Goal: Task Accomplishment & Management: Manage account settings

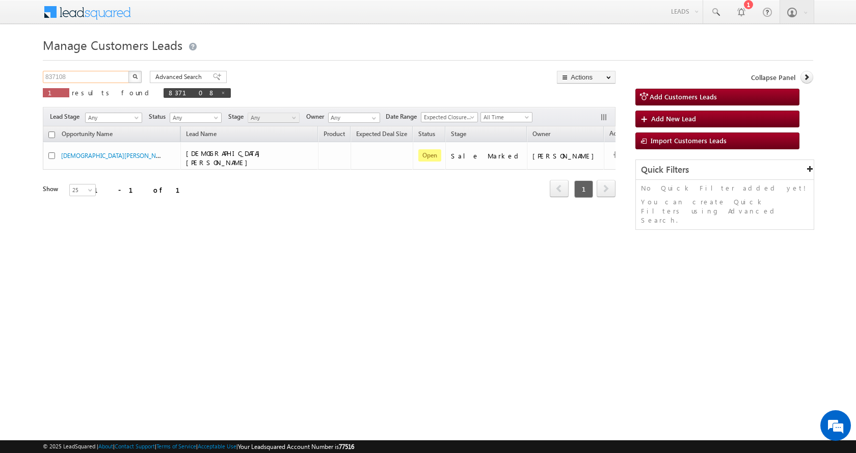
click at [51, 77] on input "837108" at bounding box center [86, 77] width 87 height 12
click at [136, 78] on img "button" at bounding box center [135, 76] width 5 height 5
click at [57, 74] on input "837108" at bounding box center [86, 77] width 87 height 12
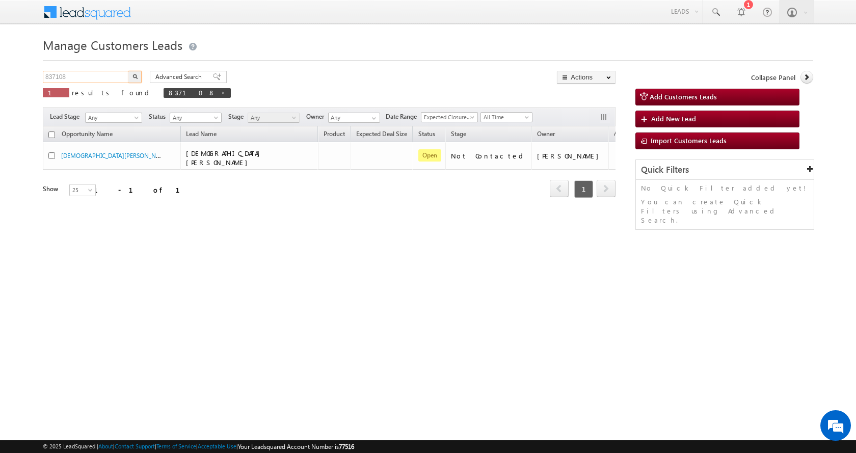
paste input "11033"
type input "811033"
click at [128, 71] on button "button" at bounding box center [134, 77] width 13 height 12
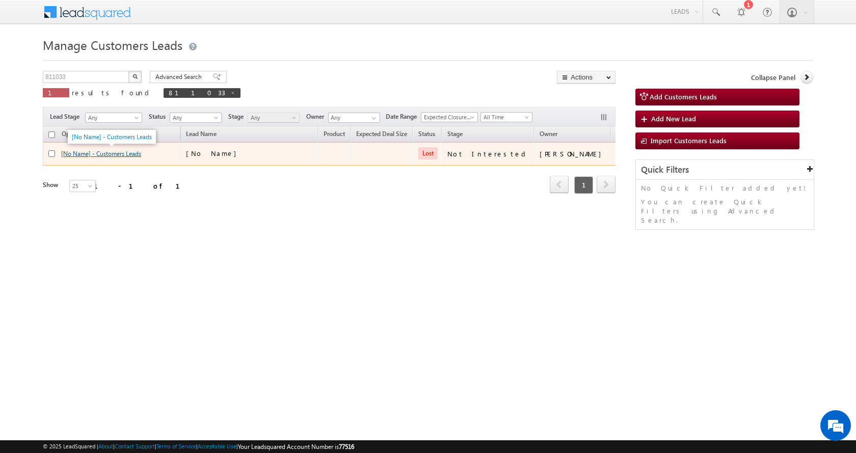
click at [116, 154] on link "[No Name] - Customers Leads" at bounding box center [101, 154] width 80 height 8
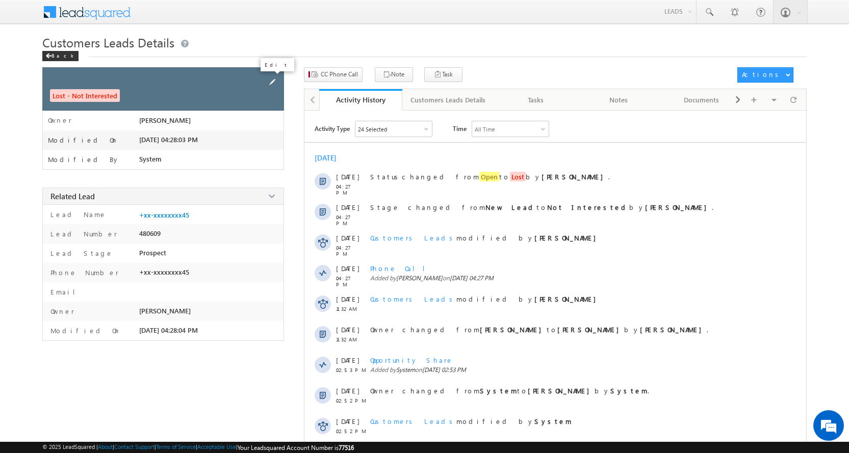
click at [271, 79] on span at bounding box center [272, 81] width 11 height 11
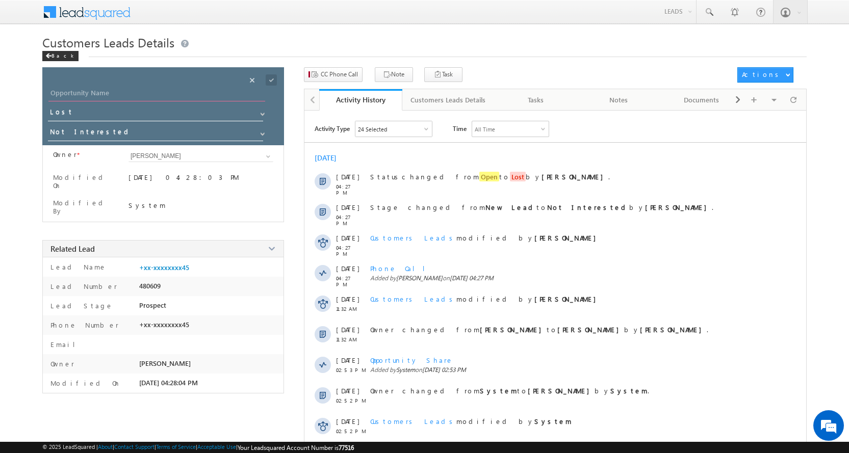
click at [102, 90] on input "Opportunity Name" at bounding box center [156, 94] width 217 height 14
type input "RAKESH"
click at [260, 114] on span at bounding box center [262, 114] width 8 height 8
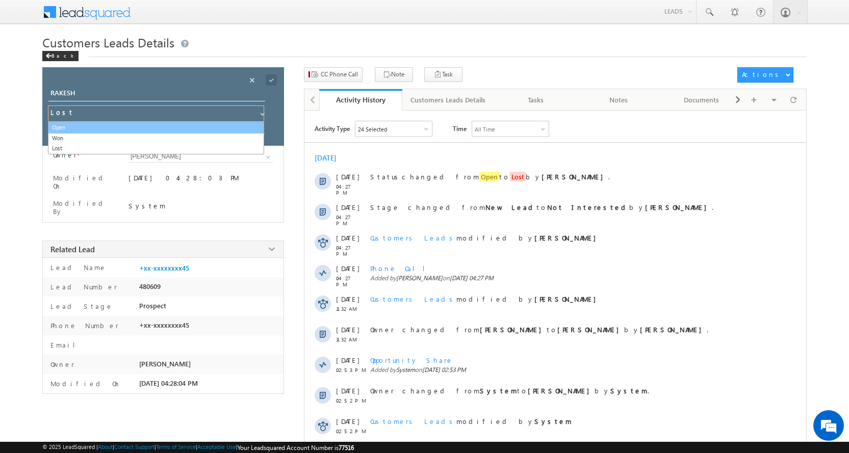
click at [97, 127] on link "Open" at bounding box center [156, 128] width 216 height 12
type input "Open"
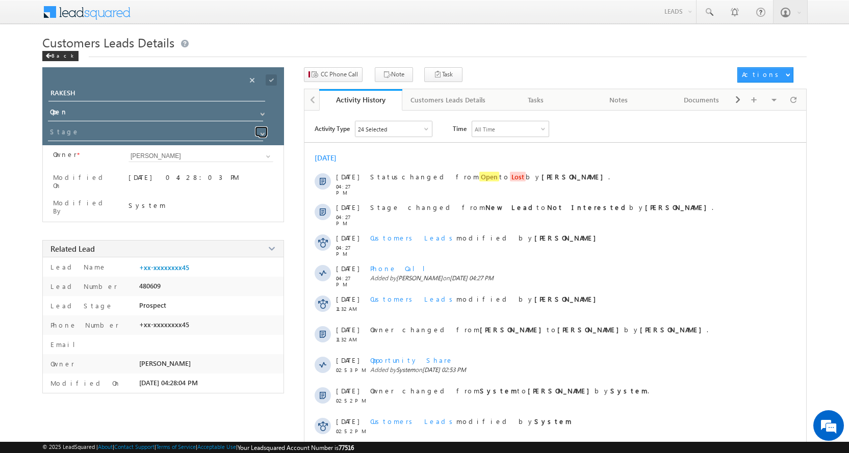
click at [261, 132] on span at bounding box center [262, 134] width 8 height 8
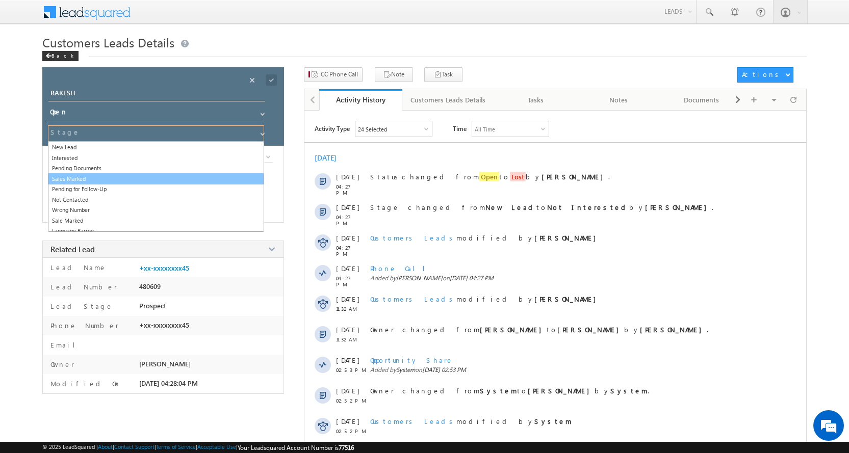
click at [83, 176] on link "Sales Marked" at bounding box center [156, 179] width 216 height 12
type input "Sales Marked"
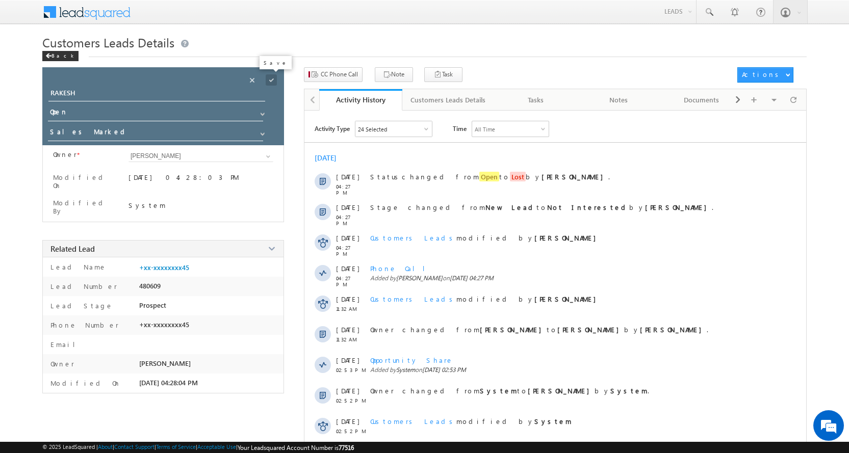
click at [271, 79] on span at bounding box center [271, 79] width 11 height 11
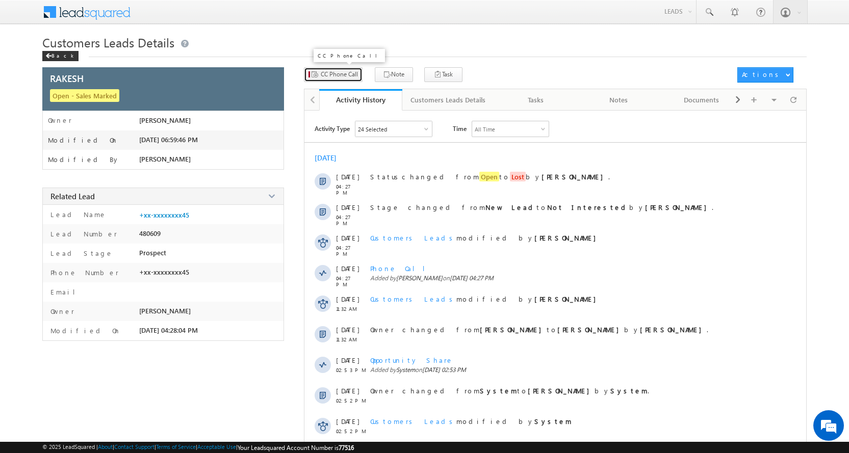
click at [330, 72] on span "CC Phone Call" at bounding box center [339, 74] width 37 height 9
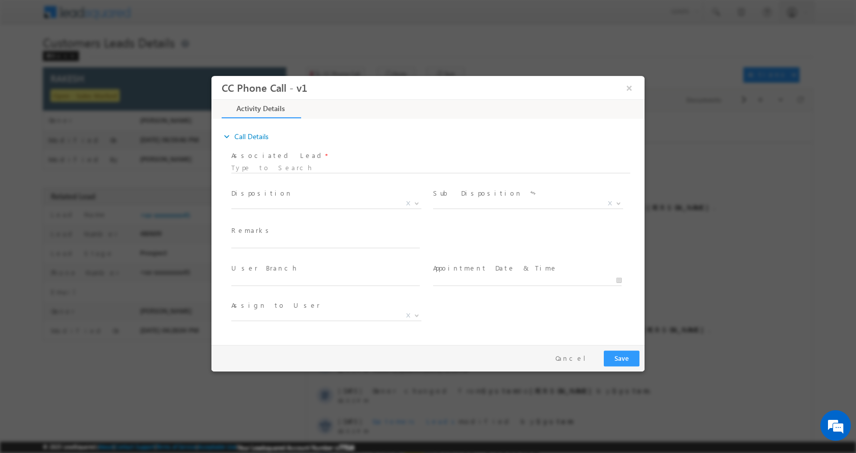
select select "Rose.Shyse+sgrl@leadsquared.com"
click at [304, 238] on input "text" at bounding box center [325, 243] width 189 height 10
type input "RAKESH -9826523345-HOME PURCHASE-PV-40 -DOWN PYEMENT-10 L-BUSINESS-INCOME-1 L-A…"
click at [418, 203] on b at bounding box center [417, 203] width 6 height 4
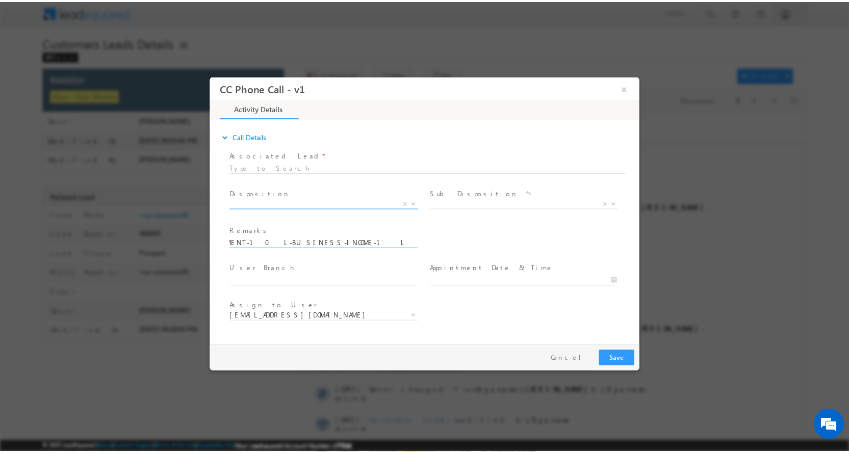
scroll to position [0, 0]
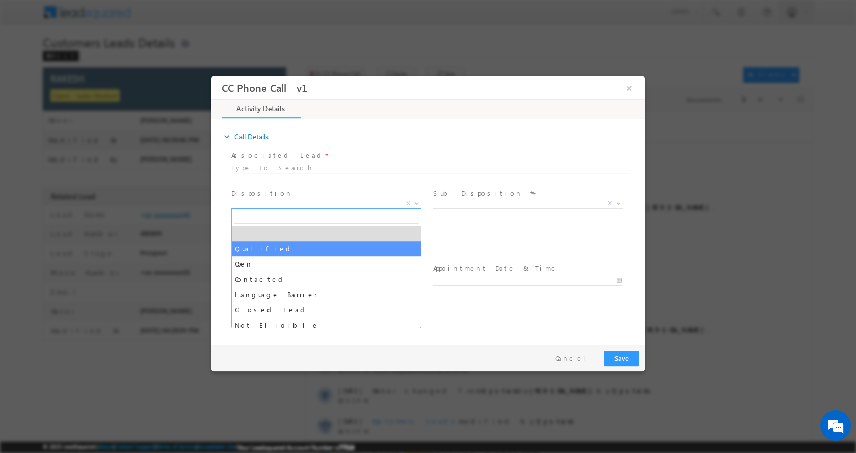
select select "Qualified"
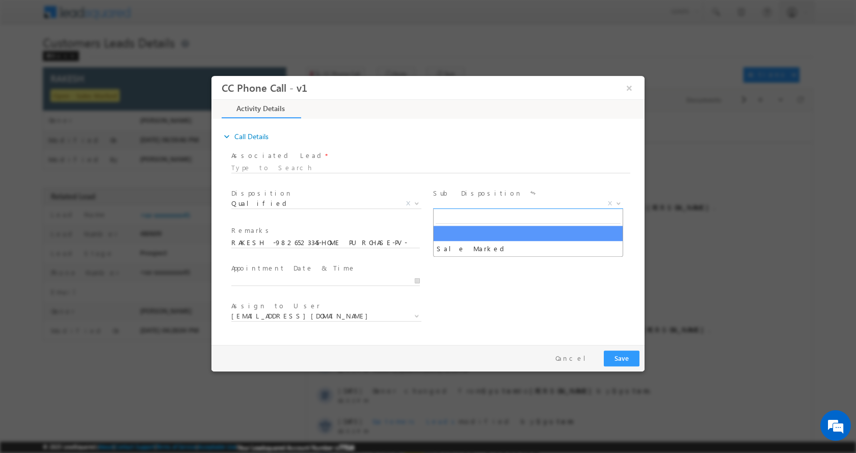
click at [619, 205] on span at bounding box center [618, 202] width 10 height 13
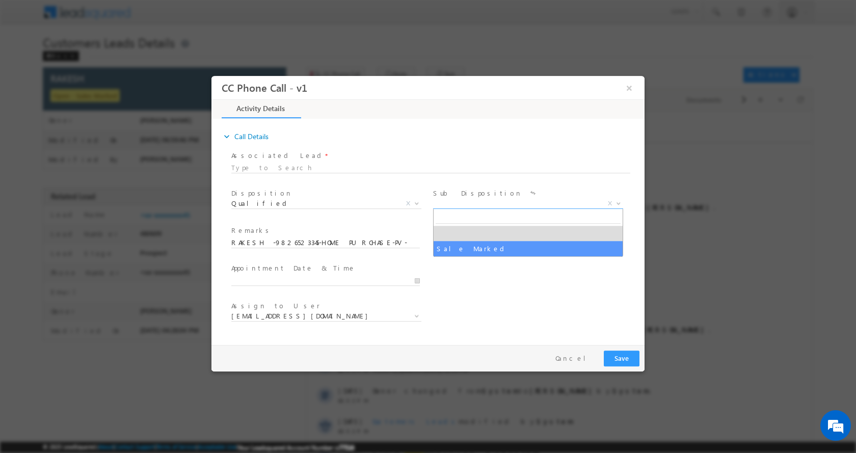
select select "Sale Marked"
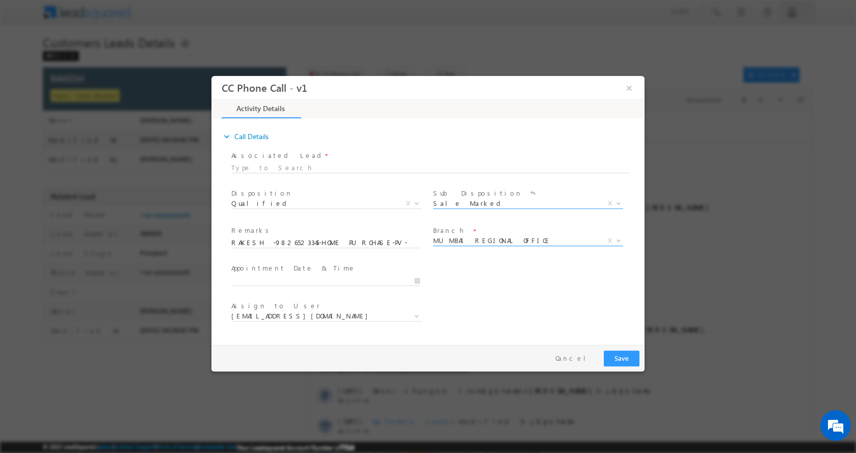
click at [616, 238] on b at bounding box center [619, 240] width 6 height 4
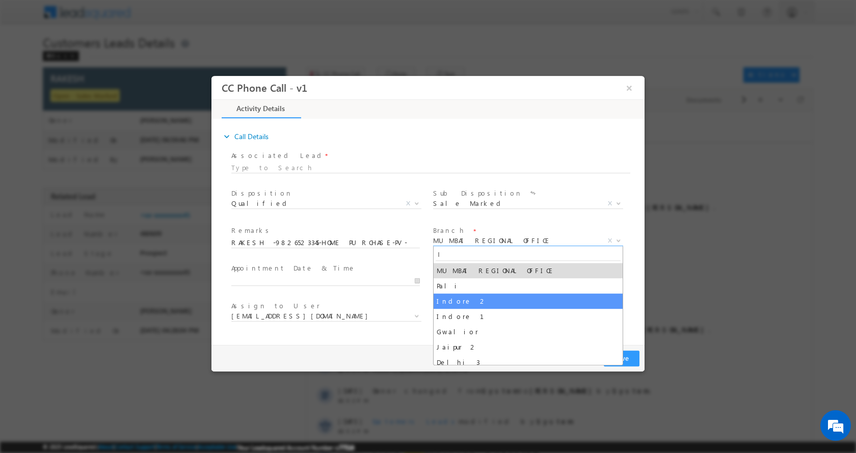
type input "I"
select select "Indore 2"
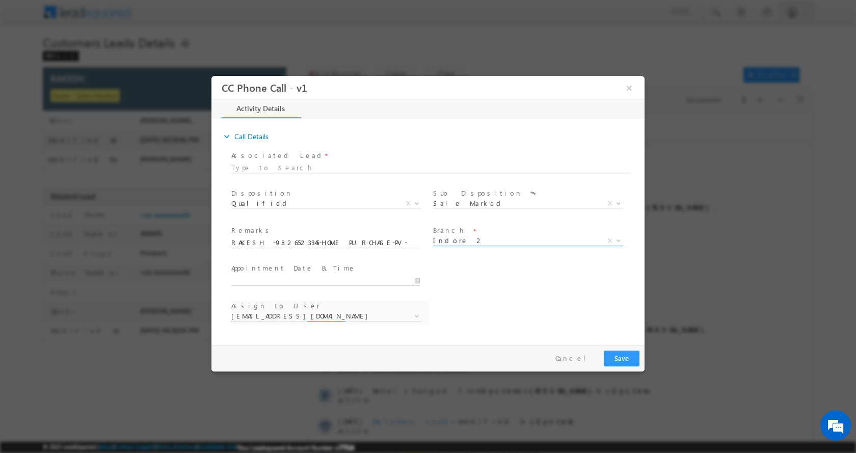
type input "09/08/2025 6:55 PM"
click at [417, 280] on input "09/08/2025 6:55 PM" at bounding box center [325, 280] width 189 height 10
select select "anil.ahirwar@sgrlimited.in"
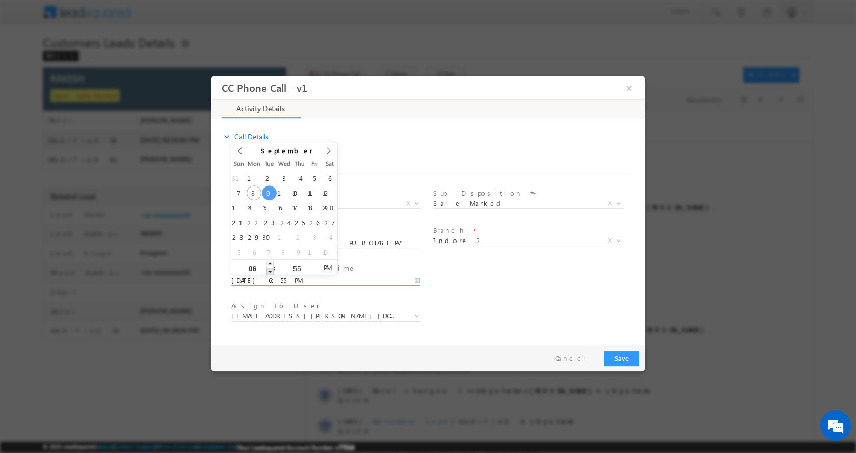
type input "09/09/2025 5:55 PM"
type input "05"
click at [268, 272] on span at bounding box center [270, 271] width 7 height 8
type input "09/09/2025 4:55 PM"
type input "04"
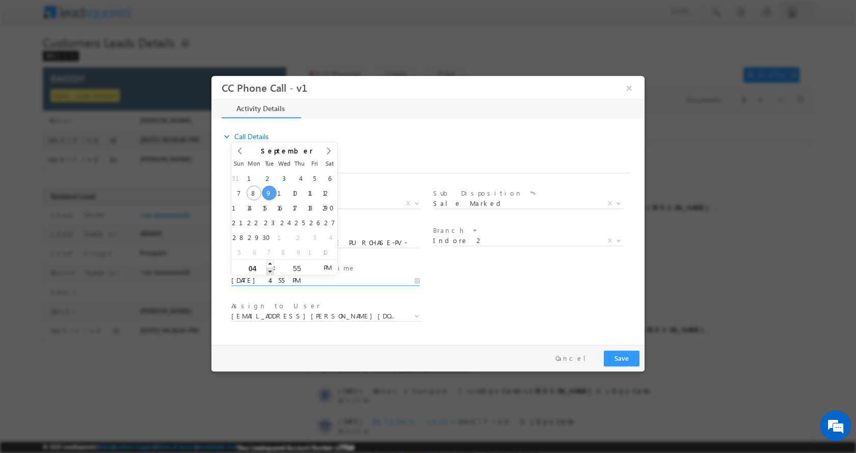
click at [268, 272] on span at bounding box center [270, 271] width 7 height 8
type input "09/09/2025 3:55 PM"
type input "03"
click at [268, 272] on span at bounding box center [270, 271] width 7 height 8
type input "09/09/2025 2:55 PM"
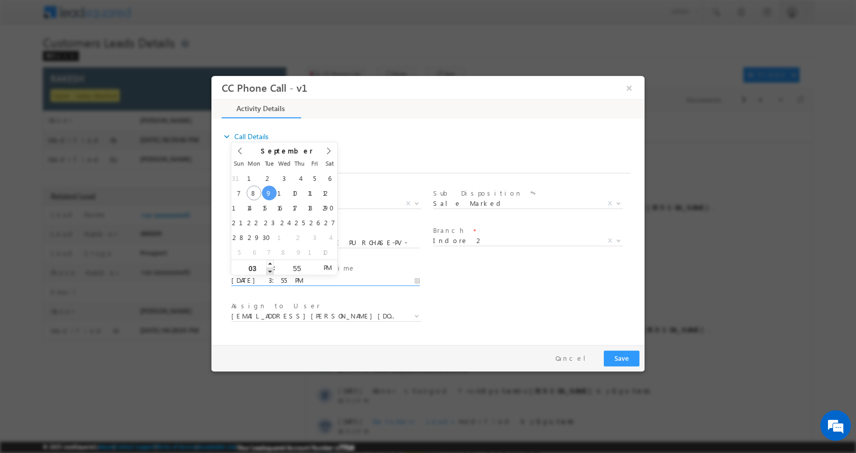
type input "02"
click at [268, 272] on span at bounding box center [270, 271] width 7 height 8
type input "09/09/2025 1:55 PM"
type input "01"
click at [268, 272] on span at bounding box center [270, 271] width 7 height 8
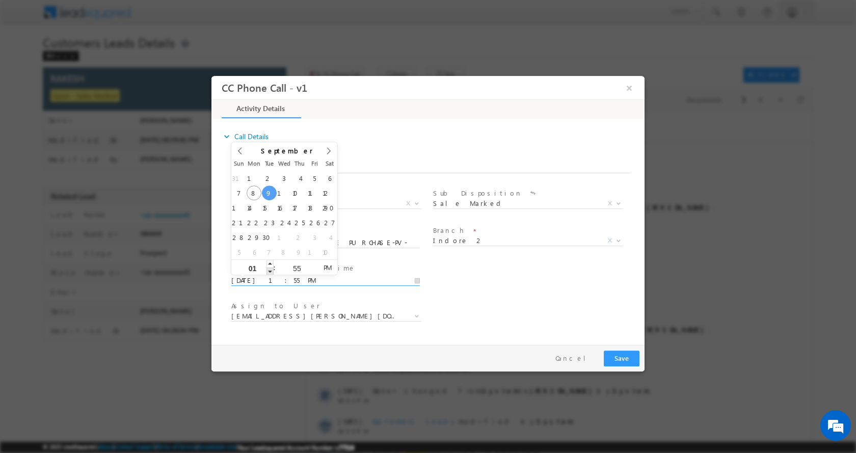
type input "09/09/2025 12:55 PM"
type input "12"
click at [268, 272] on span at bounding box center [270, 271] width 7 height 8
type input "09/09/2025 11:55 AM"
type input "11"
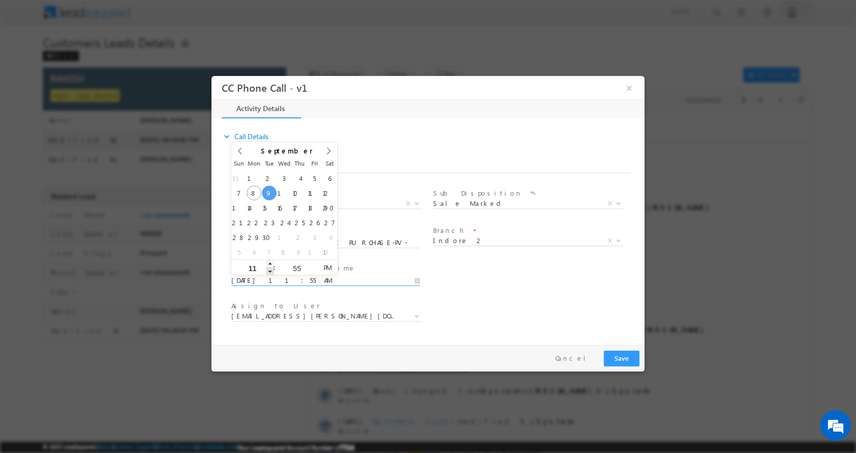
click at [268, 272] on span at bounding box center [270, 271] width 7 height 8
type input "09/09/2025 12:55 PM"
type input "12"
click at [268, 264] on span at bounding box center [270, 263] width 7 height 8
click at [626, 358] on button "Save" at bounding box center [622, 358] width 36 height 16
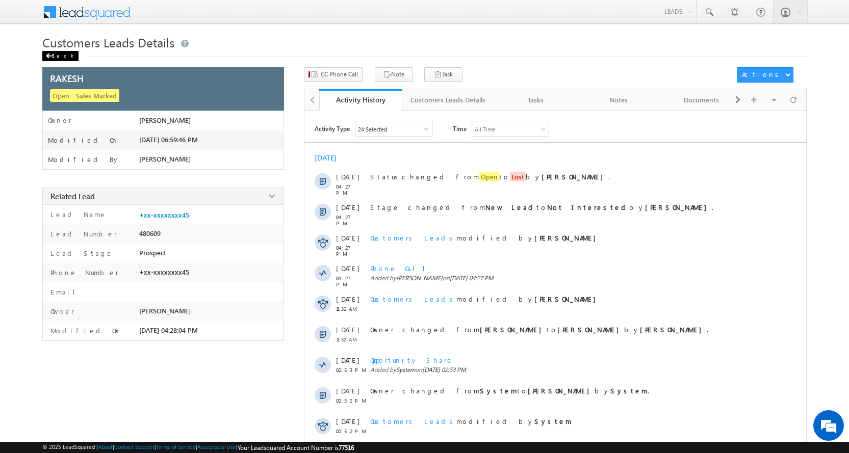
click at [57, 56] on div "Back" at bounding box center [60, 56] width 36 height 10
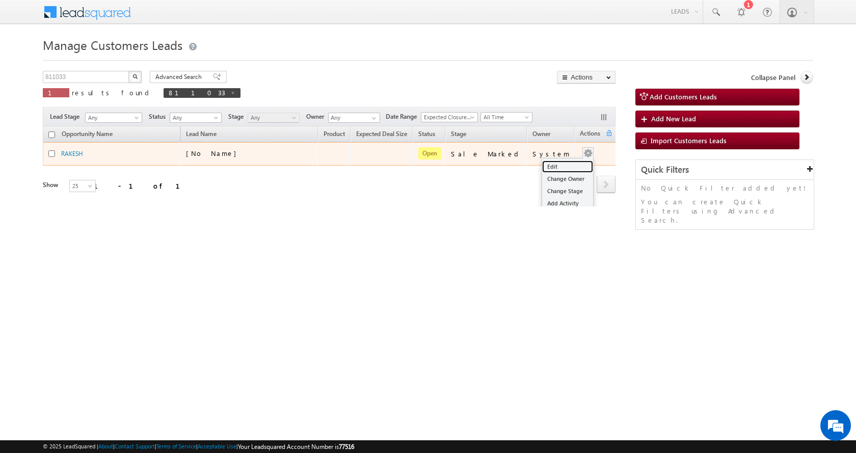
click at [566, 162] on link "Edit" at bounding box center [567, 167] width 51 height 12
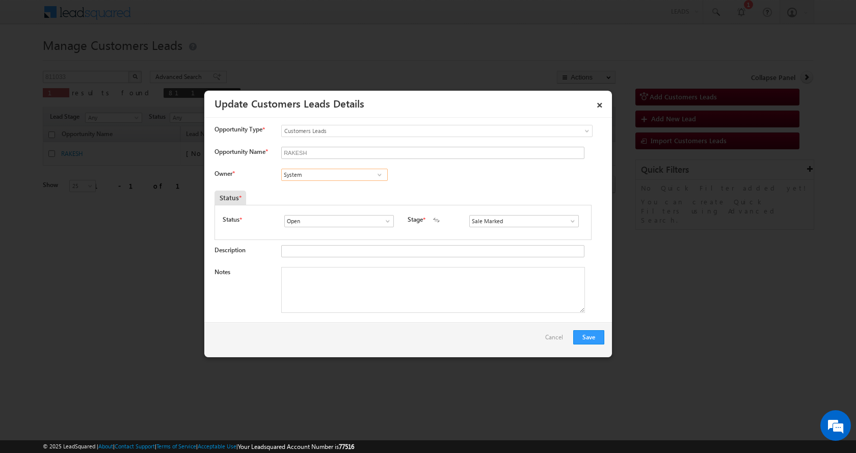
click at [314, 174] on input "System" at bounding box center [334, 175] width 107 height 12
paste input "[PERSON_NAME]"
click at [339, 189] on link "Banveer Singh banveer.singh@sgrlimited.in" at bounding box center [334, 190] width 107 height 19
type input "[PERSON_NAME]"
click at [380, 267] on textarea "Notes" at bounding box center [433, 290] width 304 height 46
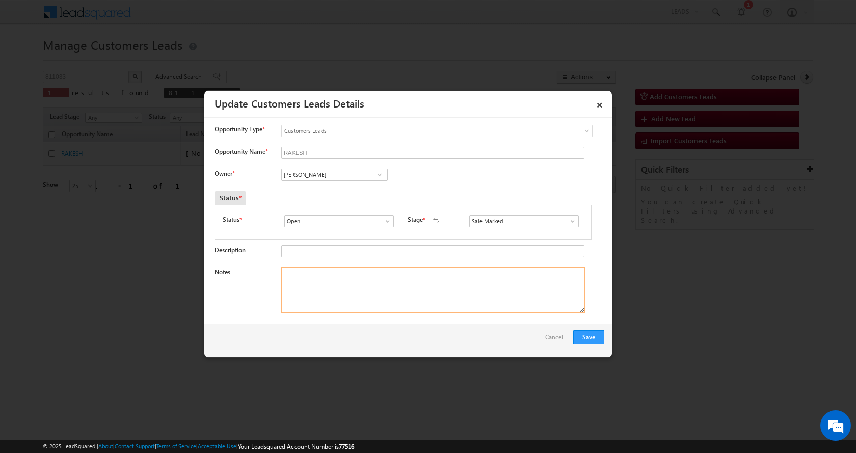
paste textarea "RAKESH -9826523345-HOME PURCHASE-PV-40 -DOWN PYEMENT-10 L-BUSINESS-INCOME-1 L-A…"
type textarea "RAKESH -9826523345-HOME PURCHASE-PV-40 -DOWN PYEMENT-10 L-BUSINESS-INCOME-1 L-A…"
click at [589, 334] on button "Save" at bounding box center [589, 337] width 31 height 14
